Goal: Task Accomplishment & Management: Manage account settings

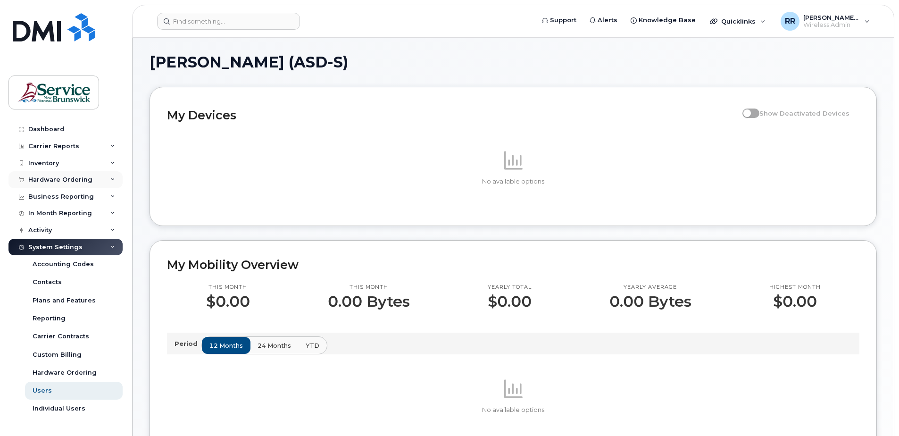
click at [55, 177] on div "Hardware Ordering" at bounding box center [60, 180] width 64 height 8
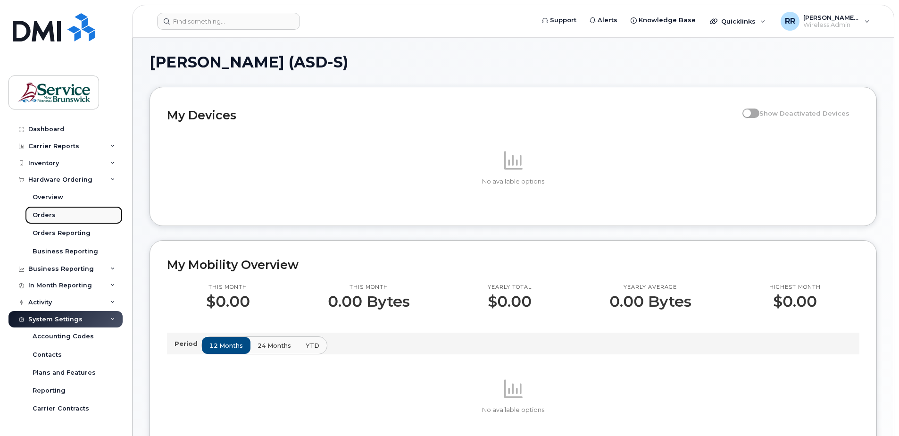
click at [40, 216] on div "Orders" at bounding box center [44, 215] width 23 height 8
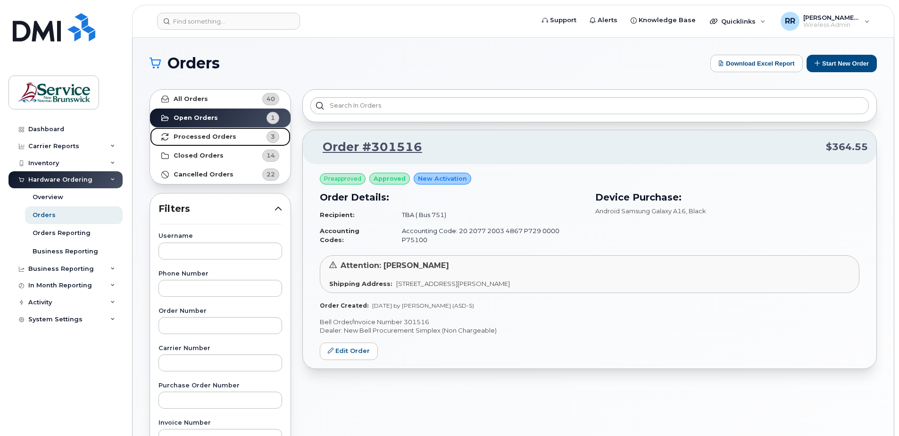
click at [193, 136] on strong "Processed Orders" at bounding box center [205, 137] width 63 height 8
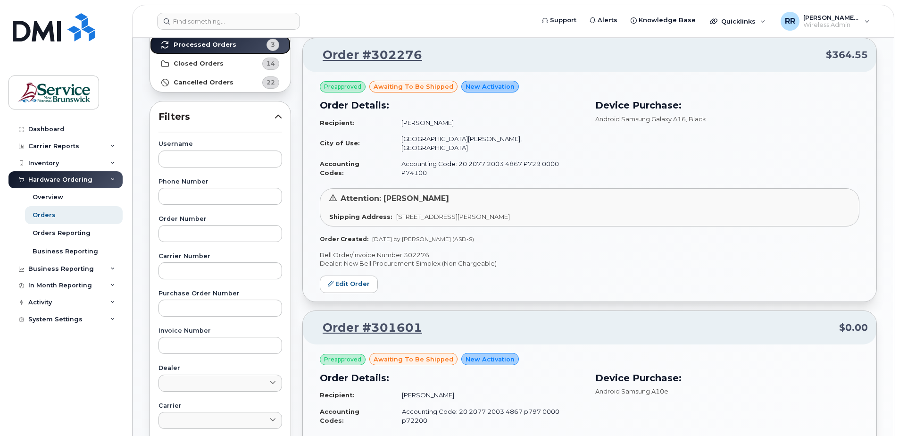
scroll to position [94, 0]
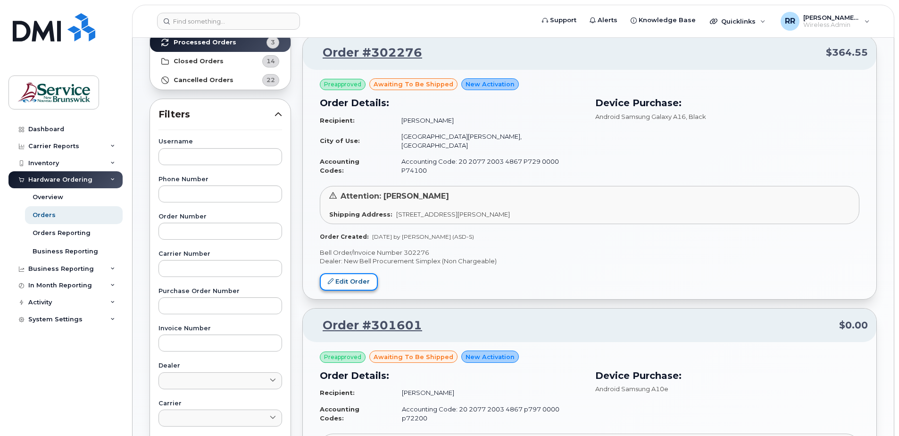
click at [353, 273] on link "Edit Order" at bounding box center [349, 281] width 58 height 17
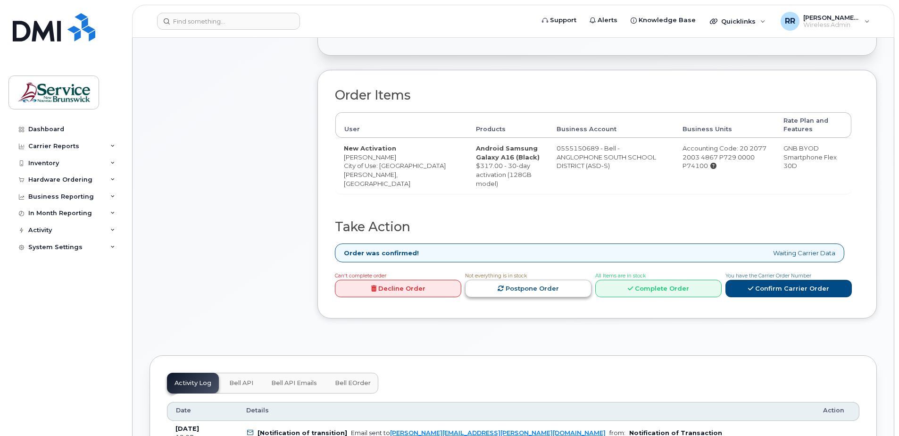
scroll to position [283, 0]
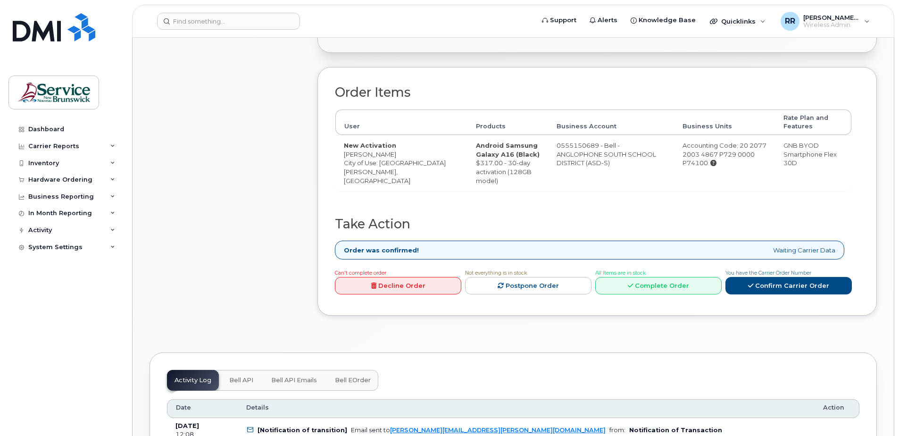
click at [400, 286] on link "Decline Order" at bounding box center [398, 285] width 126 height 17
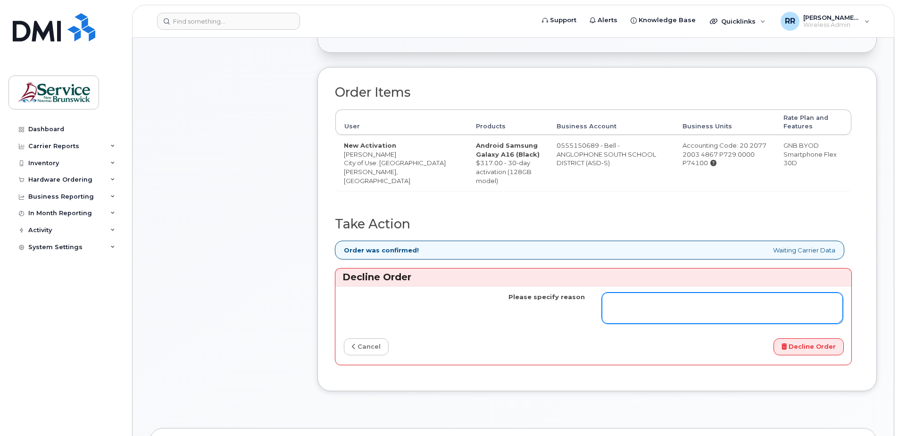
click at [671, 304] on textarea "Please specify reason" at bounding box center [722, 307] width 241 height 31
click at [637, 308] on textarea "Please specify reason" at bounding box center [722, 307] width 241 height 31
click at [635, 307] on textarea "Please specify reason" at bounding box center [722, 307] width 241 height 31
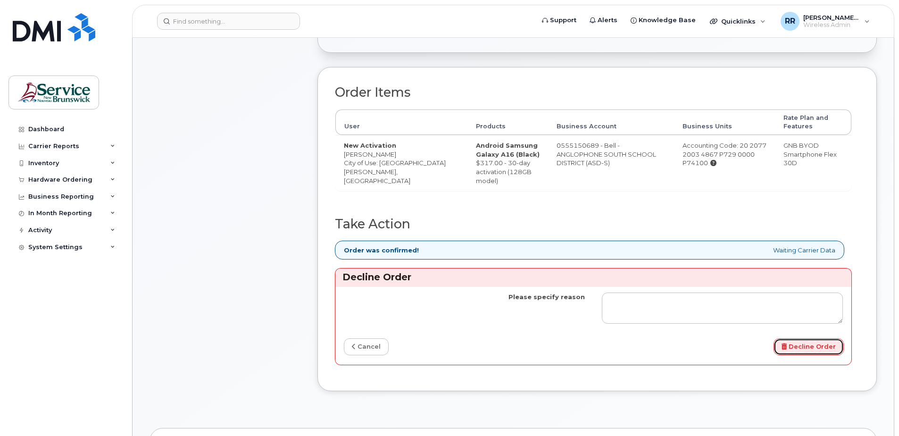
click at [822, 347] on button "Decline Order" at bounding box center [809, 346] width 70 height 17
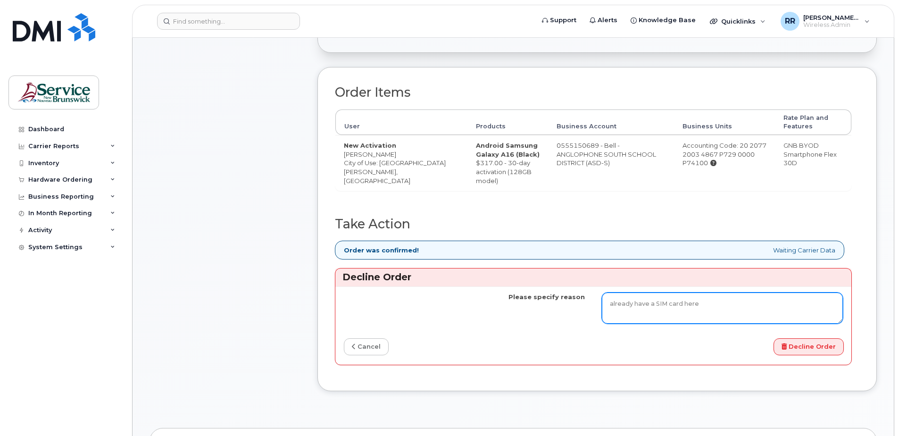
type textarea "already have a SIM card here"
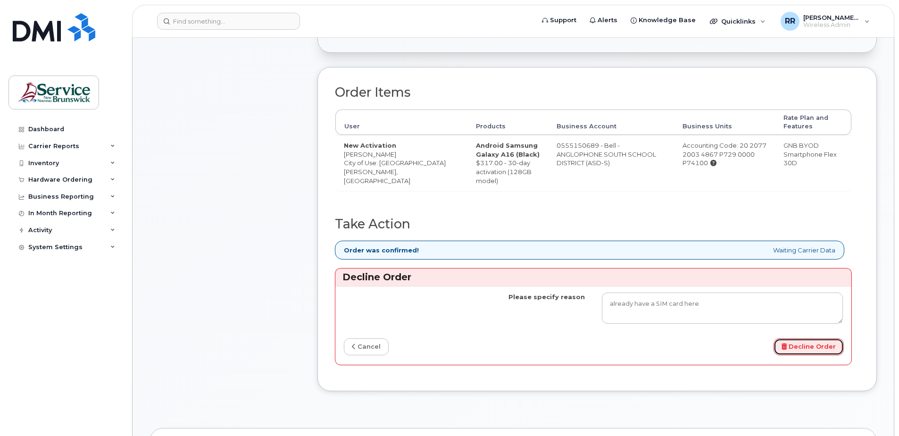
click at [821, 347] on button "Decline Order" at bounding box center [809, 346] width 70 height 17
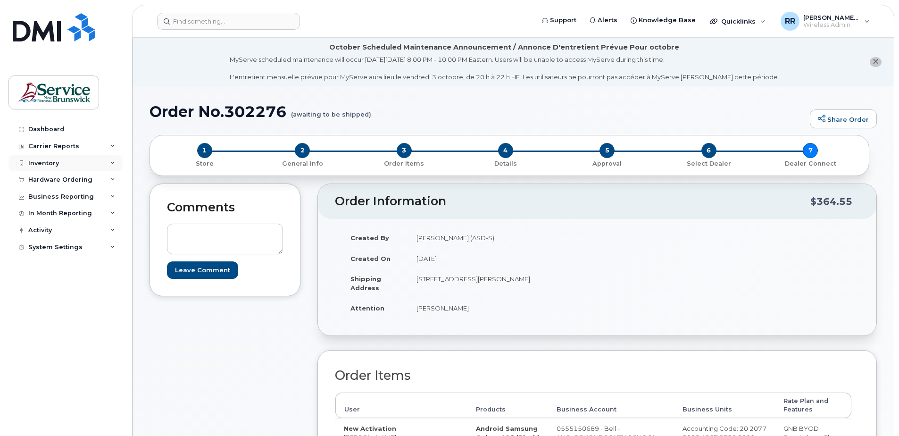
click at [38, 163] on div "Inventory" at bounding box center [43, 163] width 31 height 8
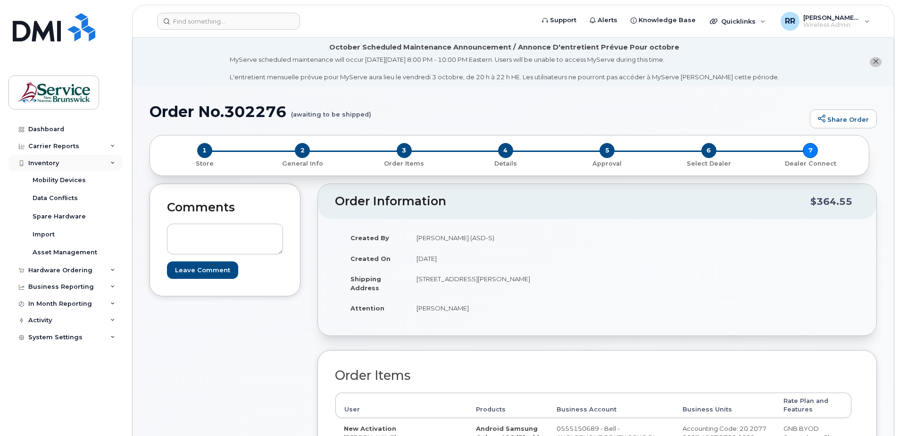
click at [38, 165] on div "Inventory" at bounding box center [43, 163] width 31 height 8
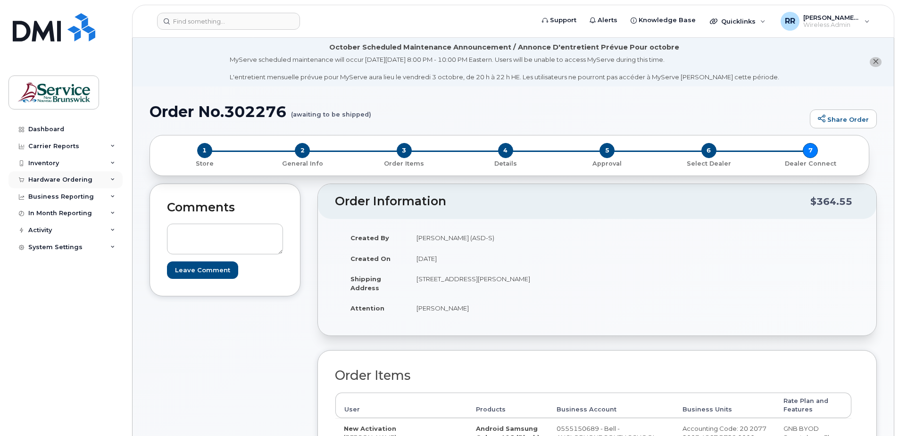
click at [45, 177] on div "Hardware Ordering" at bounding box center [60, 180] width 64 height 8
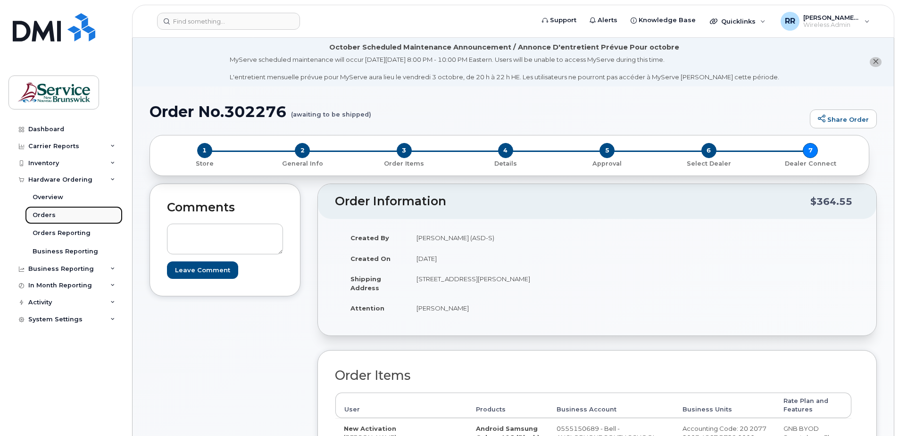
click at [45, 214] on div "Orders" at bounding box center [44, 215] width 23 height 8
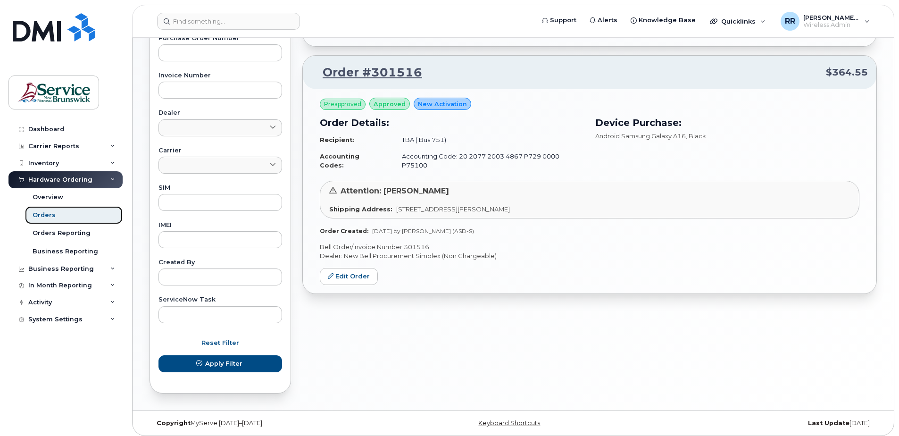
scroll to position [352, 0]
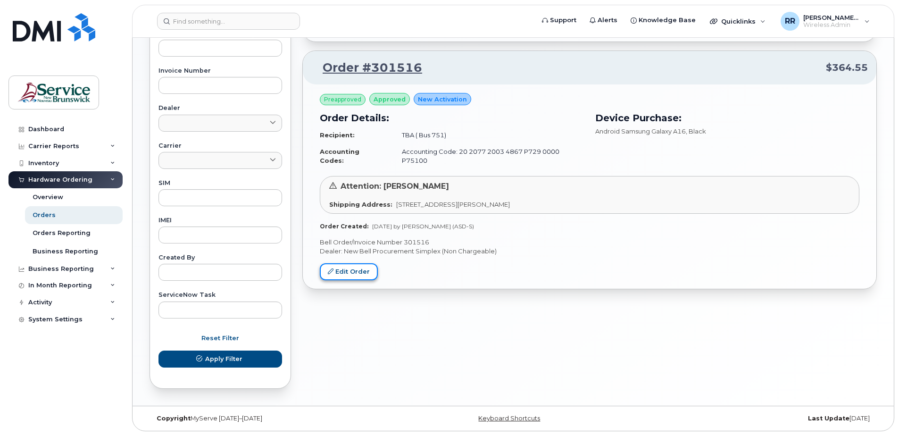
click at [345, 263] on link "Edit Order" at bounding box center [349, 271] width 58 height 17
